Goal: Task Accomplishment & Management: Manage account settings

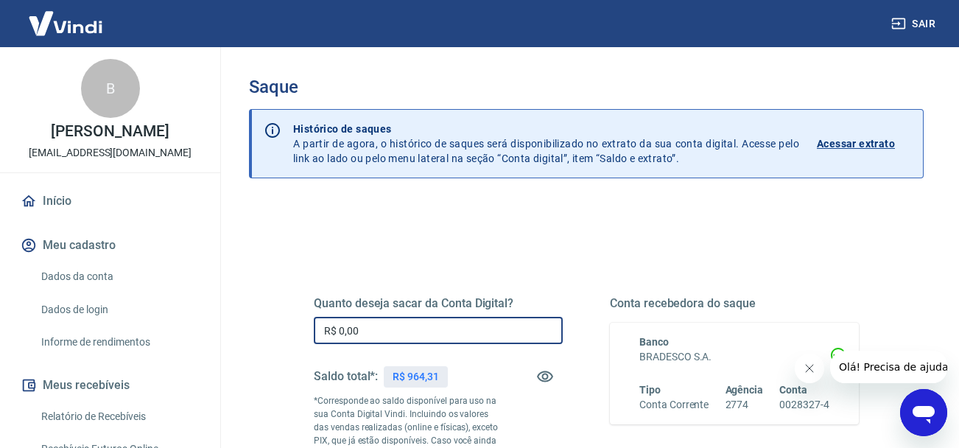
click at [390, 336] on input "R$ 0,00" at bounding box center [438, 330] width 249 height 27
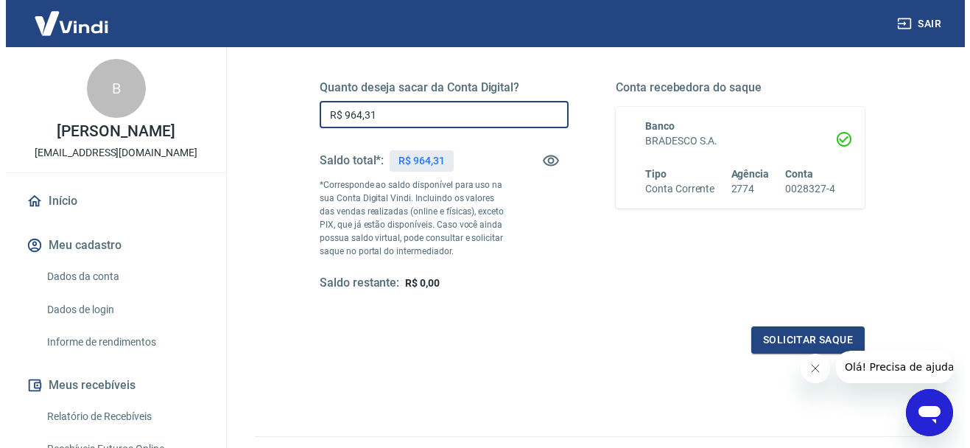
scroll to position [221, 0]
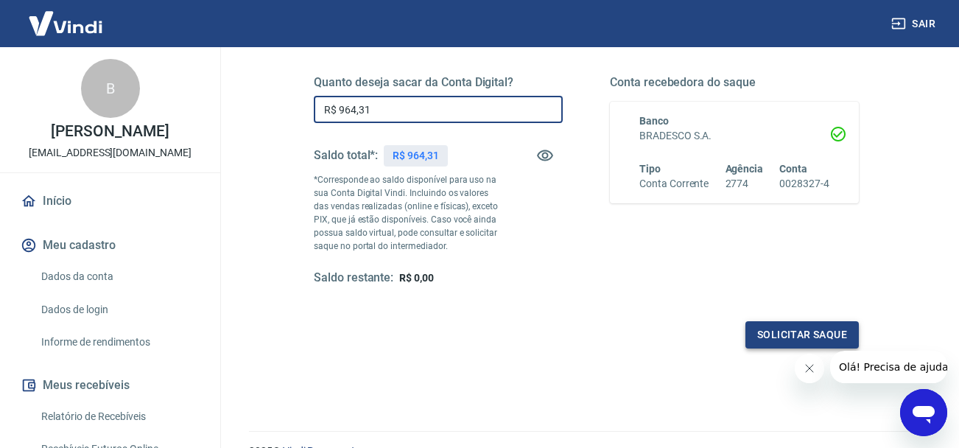
type input "R$ 964,31"
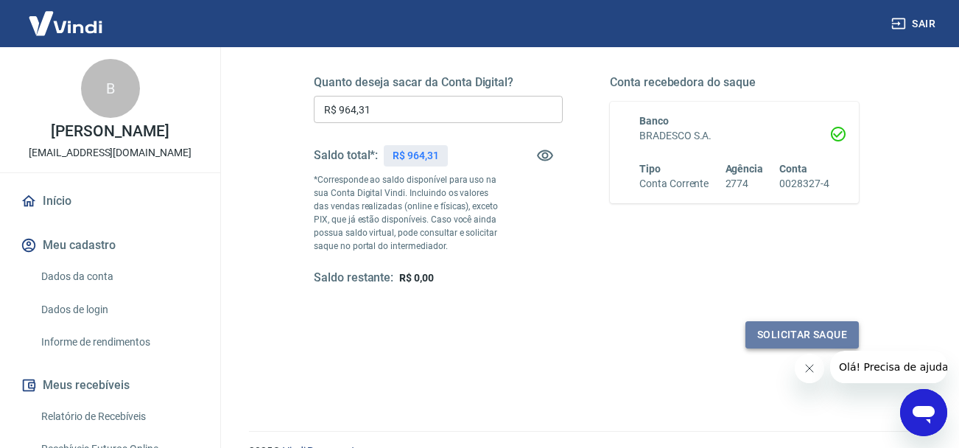
click at [778, 331] on button "Solicitar saque" at bounding box center [801, 334] width 113 height 27
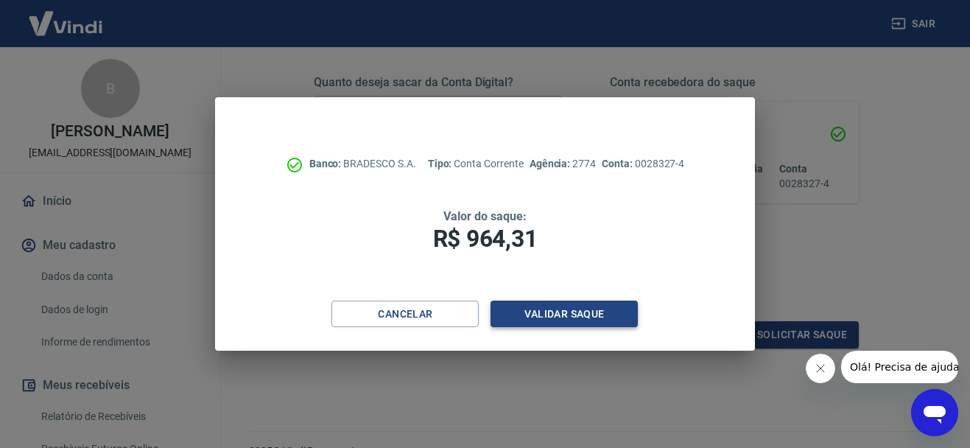
click at [544, 306] on button "Validar saque" at bounding box center [563, 313] width 147 height 27
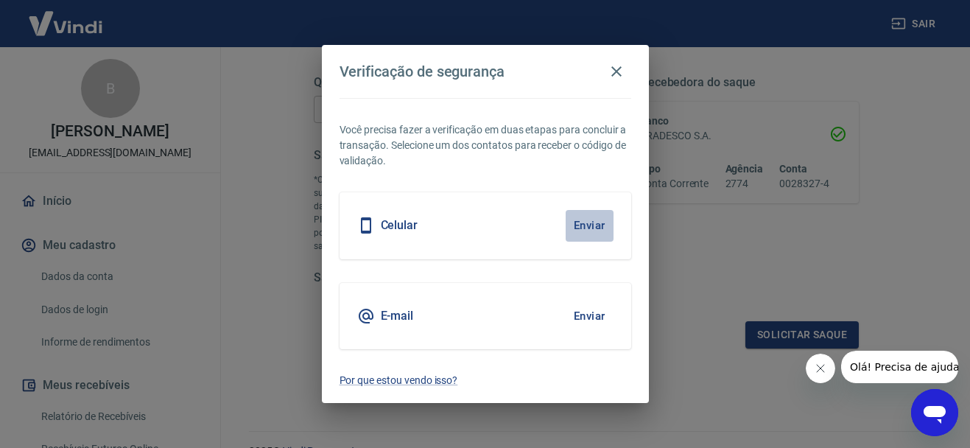
click at [591, 219] on button "Enviar" at bounding box center [589, 225] width 48 height 31
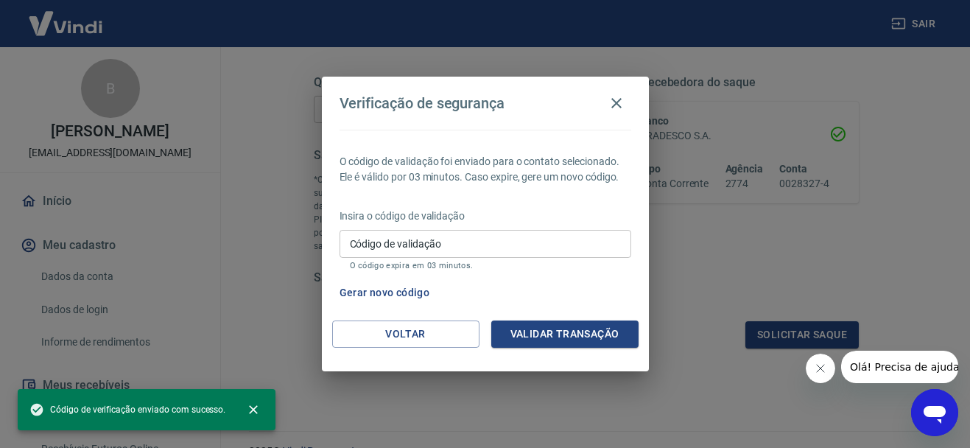
click at [417, 243] on input "Código de validação" at bounding box center [485, 243] width 292 height 27
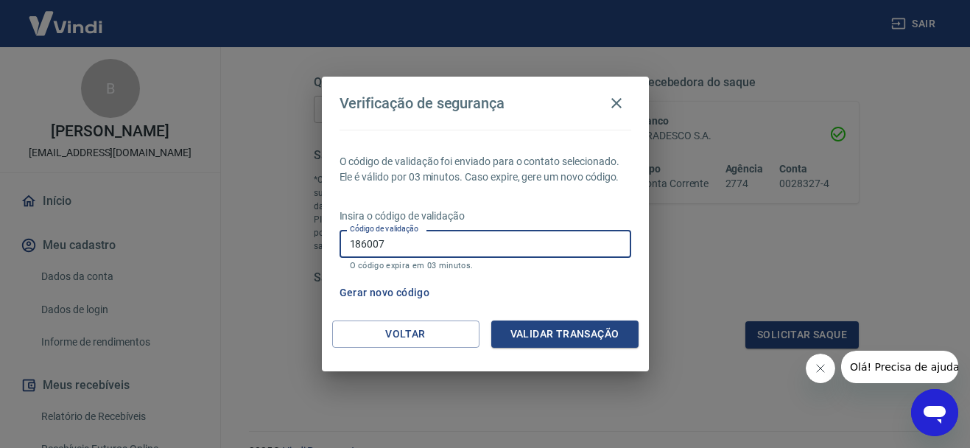
type input "186007"
click at [553, 322] on button "Validar transação" at bounding box center [564, 333] width 147 height 27
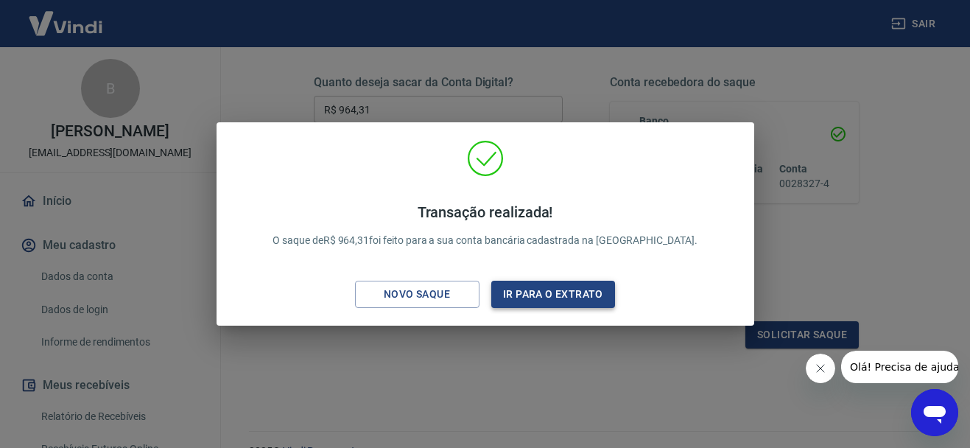
click at [514, 301] on button "Ir para o extrato" at bounding box center [553, 293] width 124 height 27
